Goal: Transaction & Acquisition: Subscribe to service/newsletter

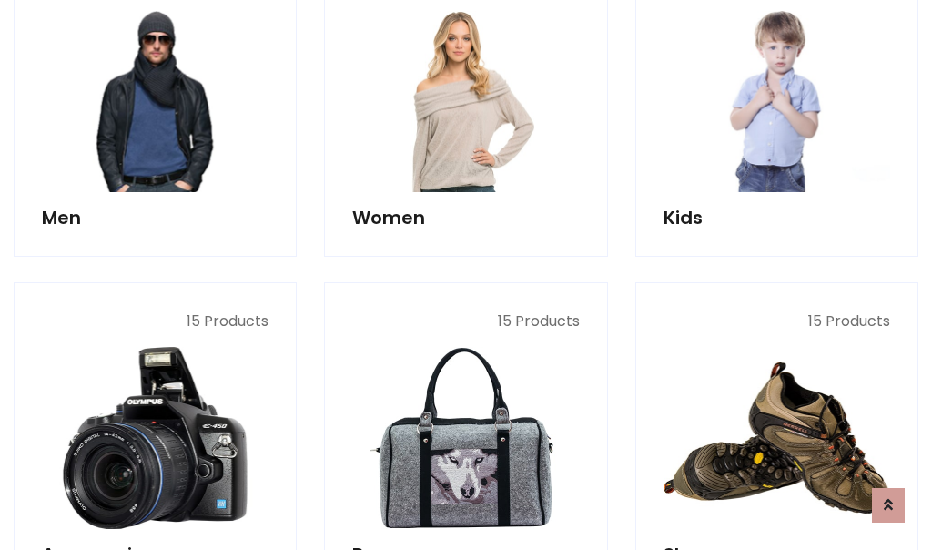
scroll to position [1320, 0]
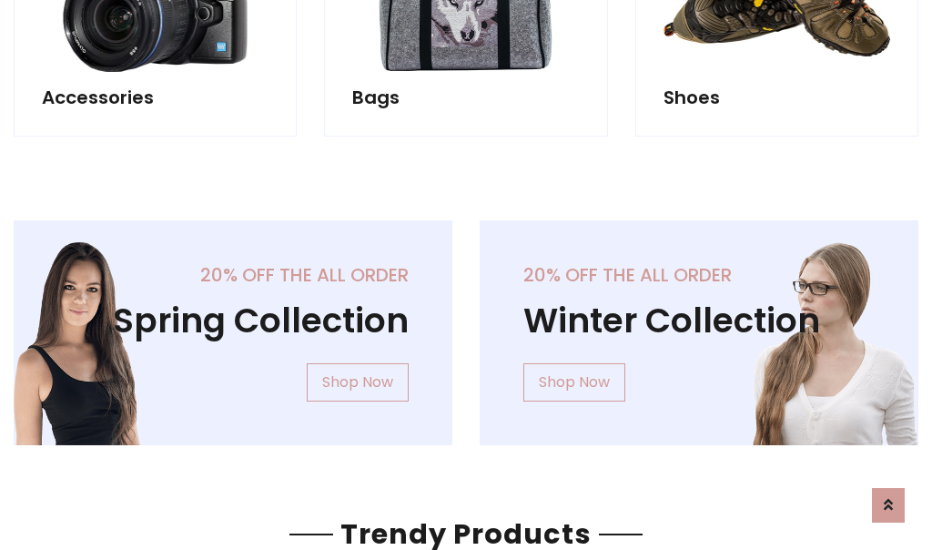
click at [466, 325] on div "20% off the all order Winter Collection Shop Now" at bounding box center [699, 347] width 466 height 254
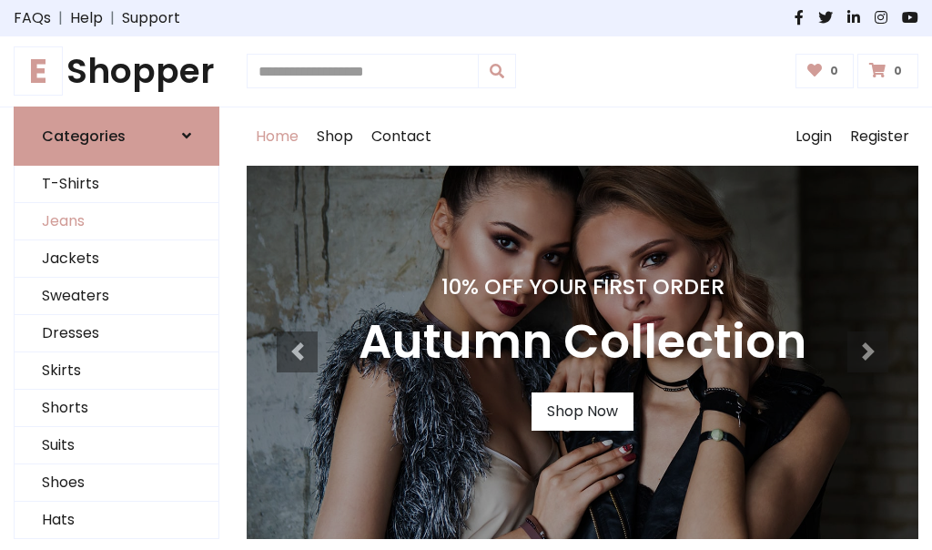
click at [116, 221] on link "Jeans" at bounding box center [117, 221] width 204 height 37
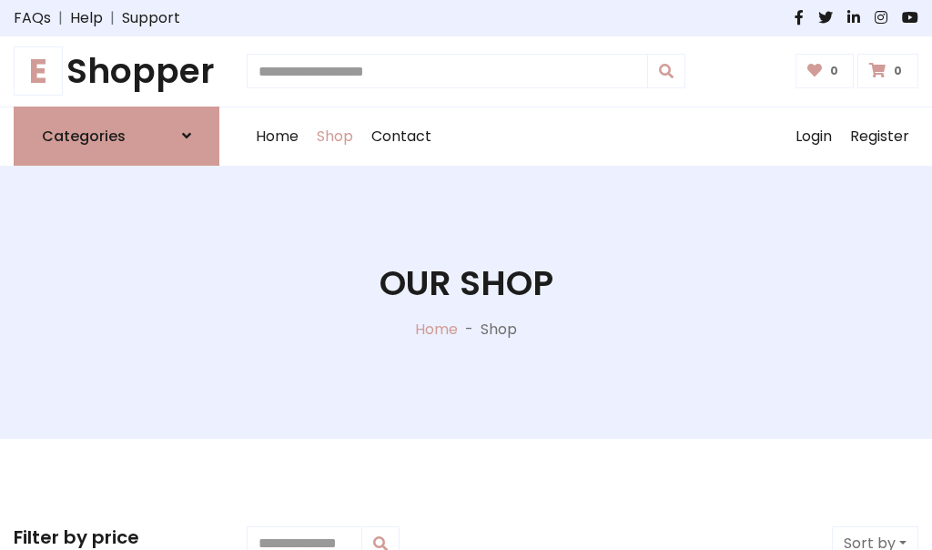
scroll to position [574, 0]
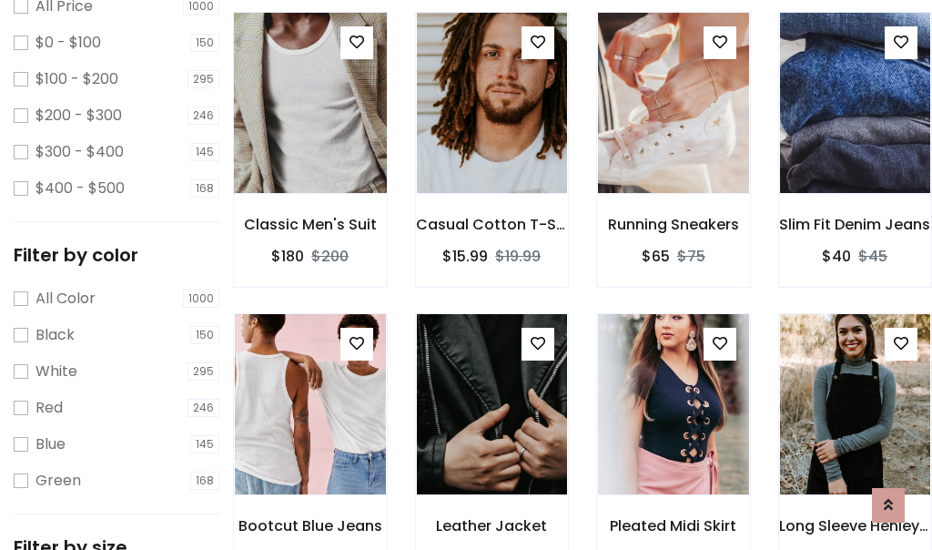
click at [309, 142] on img at bounding box center [309, 102] width 181 height 437
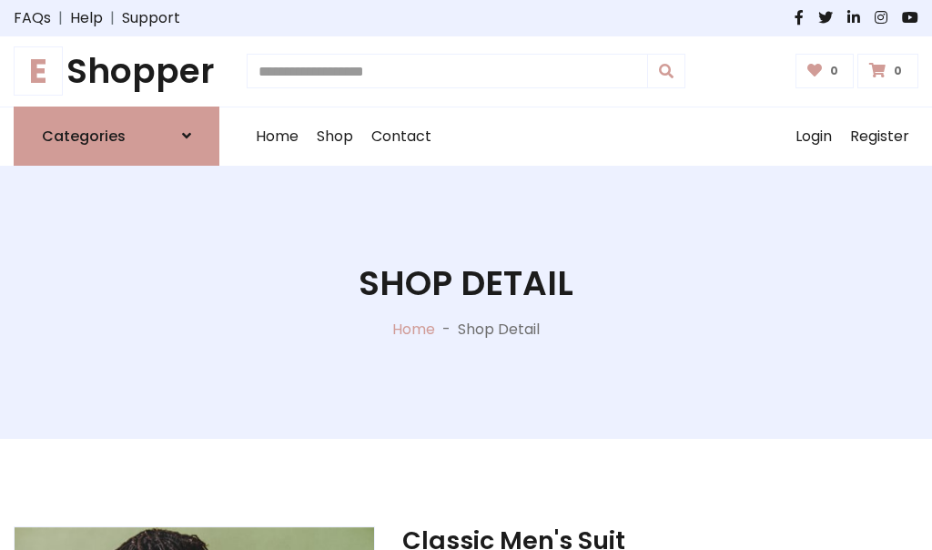
scroll to position [196, 0]
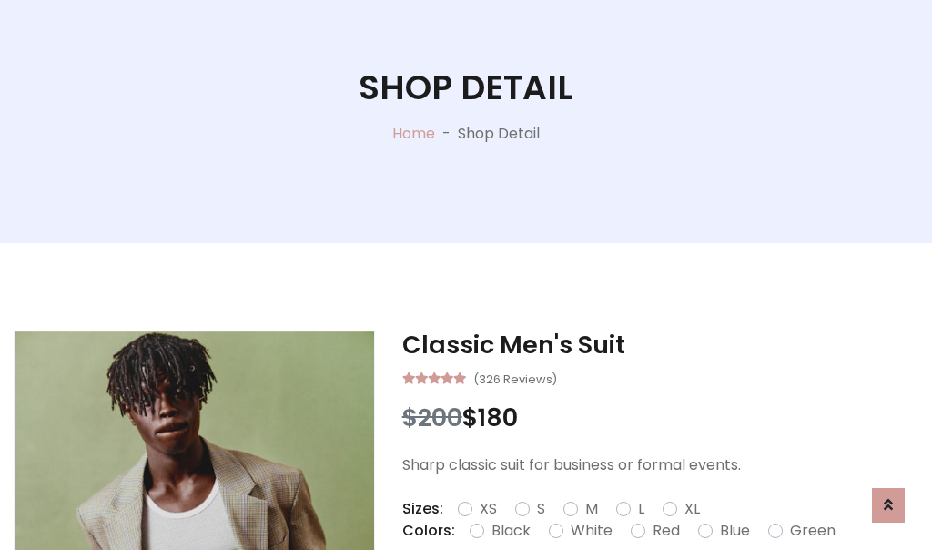
click at [663, 530] on label "Red" at bounding box center [665, 530] width 27 height 22
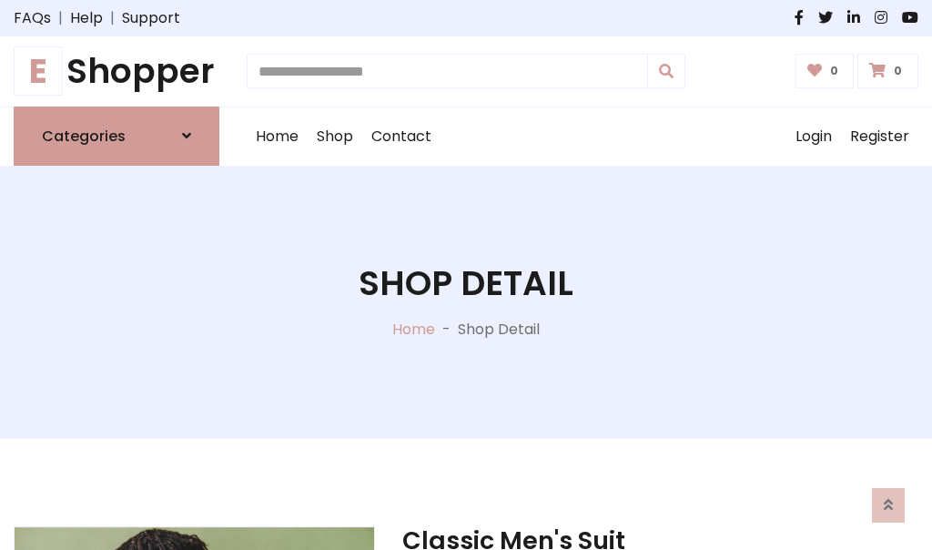
scroll to position [196, 0]
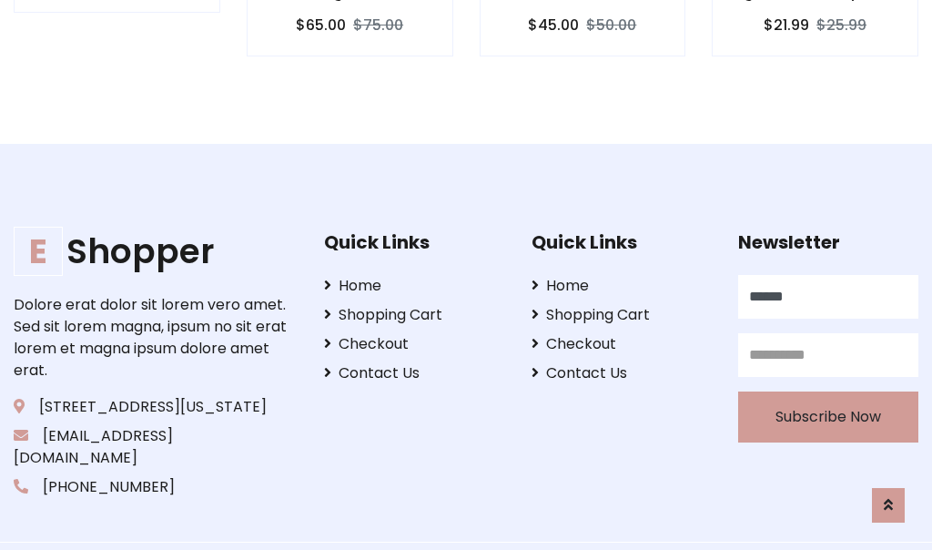
scroll to position [1827, 0]
type input "******"
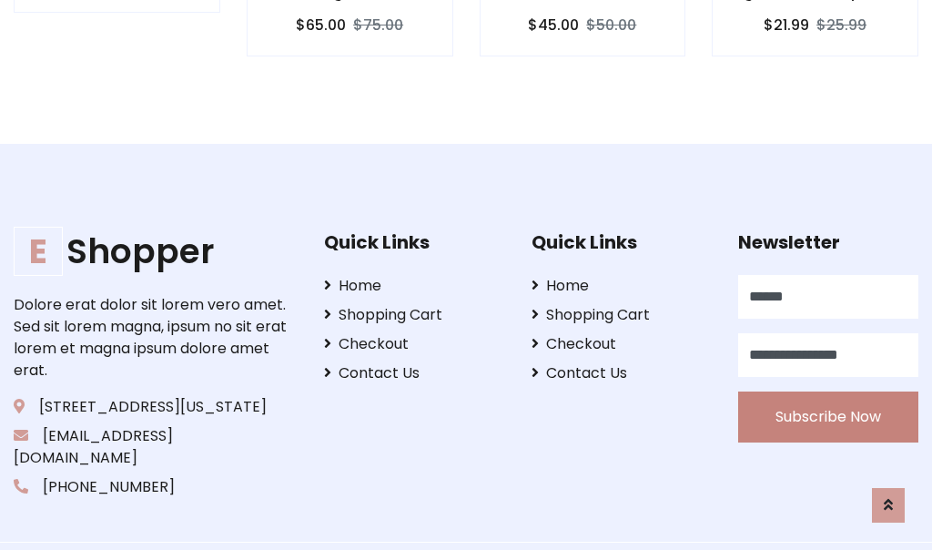
type input "**********"
click at [828, 394] on button "Subscribe Now" at bounding box center [828, 416] width 180 height 51
